Goal: Task Accomplishment & Management: Use online tool/utility

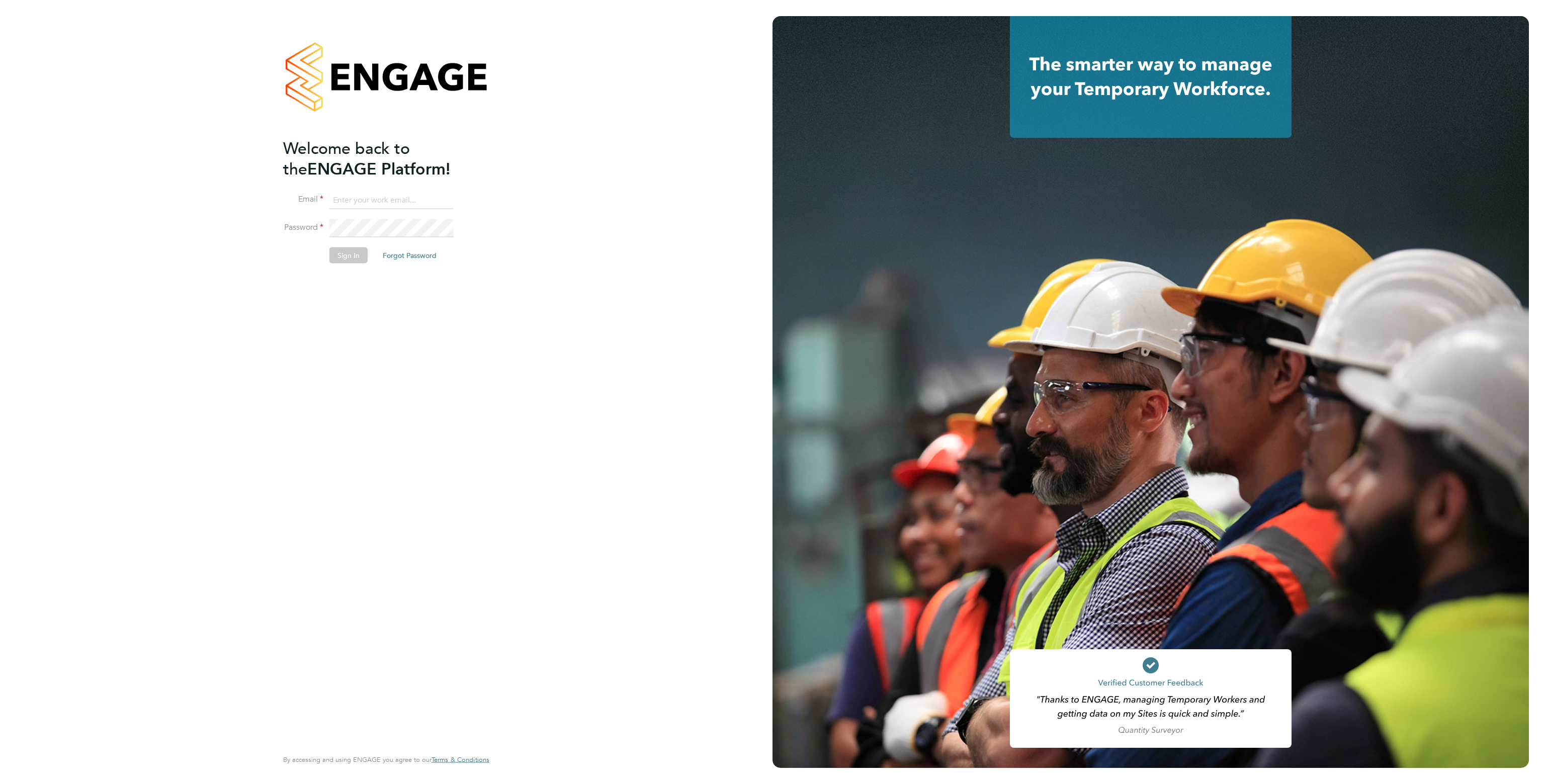
type input "ketan.patel@comparethemarket.com"
click at [344, 257] on button "Sign In" at bounding box center [348, 255] width 38 height 16
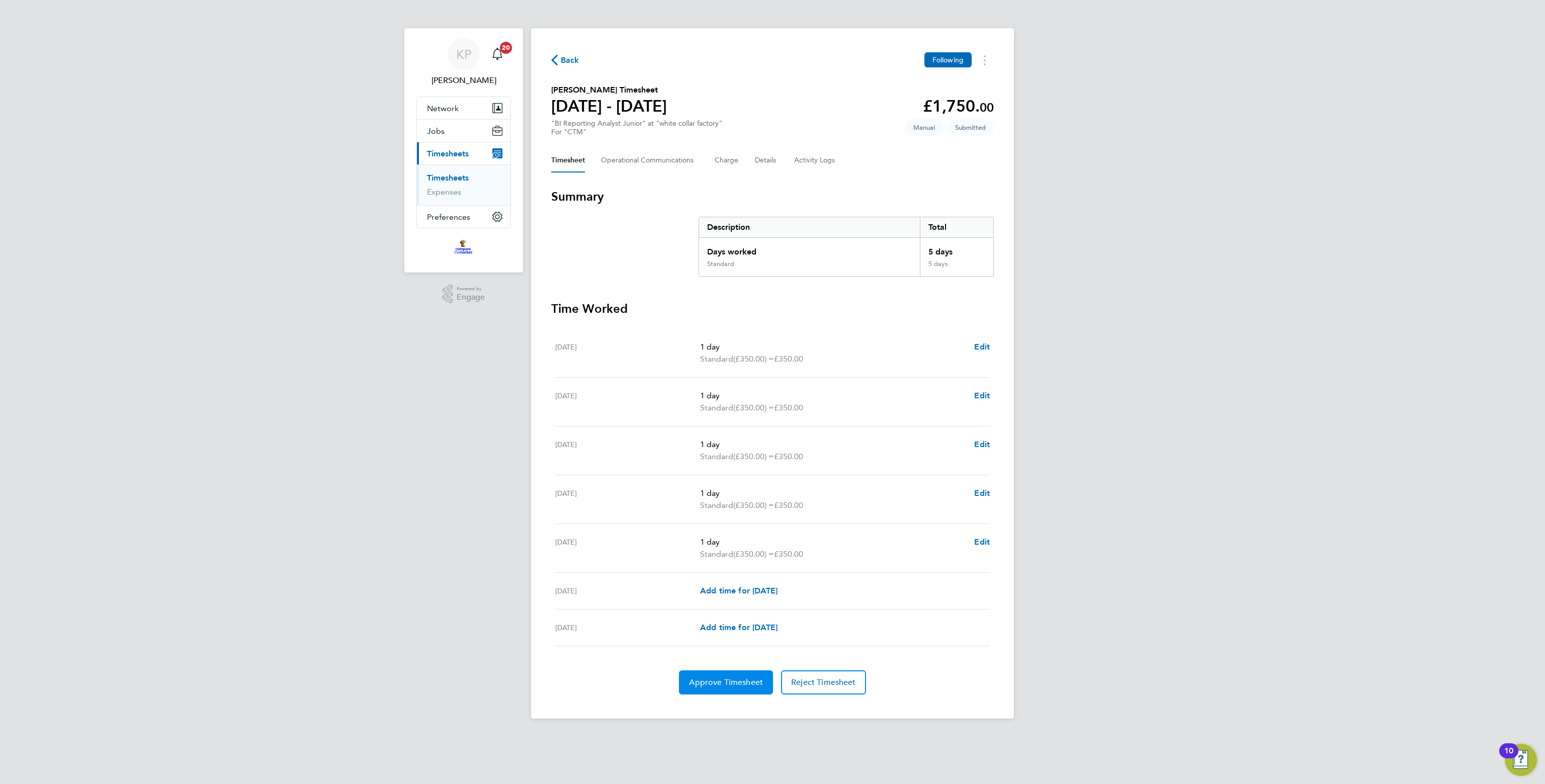
click at [731, 678] on span "Approve Timesheet" at bounding box center [726, 682] width 74 height 10
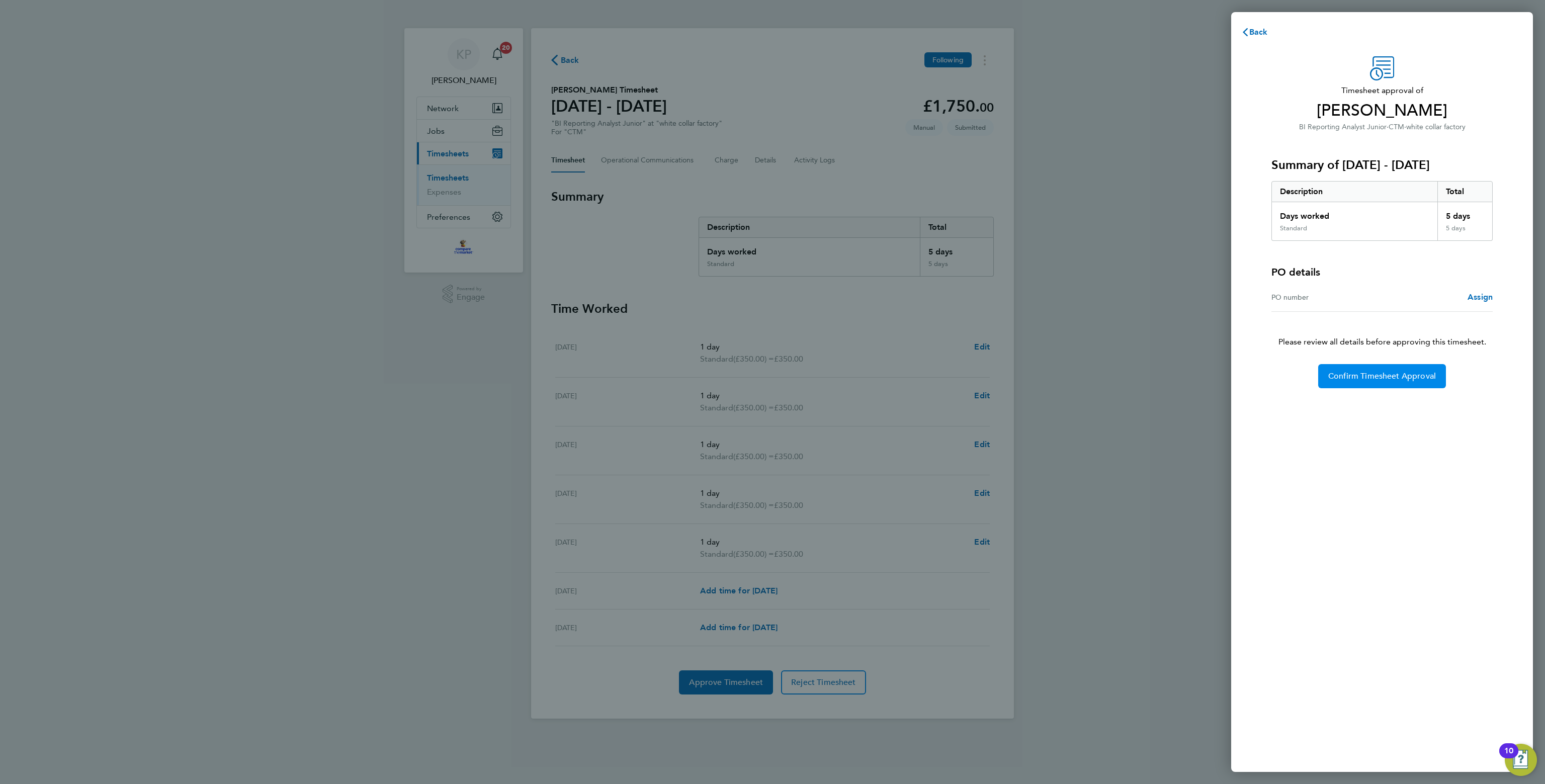
click at [1357, 371] on span "Confirm Timesheet Approval" at bounding box center [1382, 376] width 107 height 10
